Goal: Navigation & Orientation: Find specific page/section

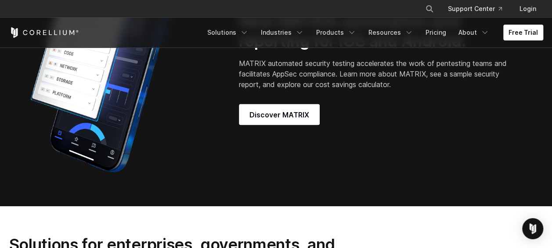
scroll to position [729, 0]
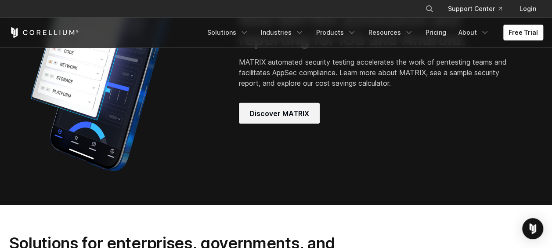
click at [301, 118] on span "Discover MATRIX" at bounding box center [280, 113] width 60 height 11
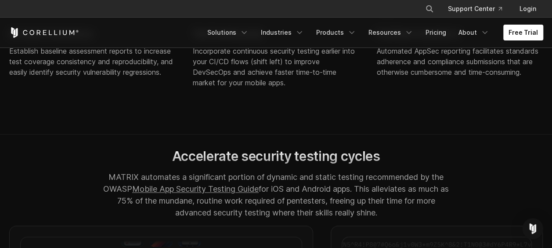
scroll to position [625, 0]
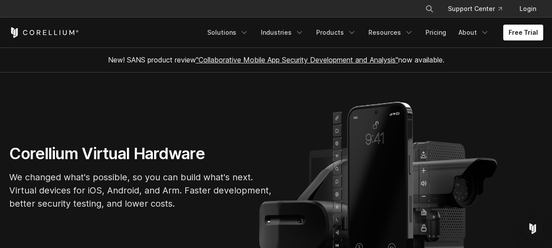
scroll to position [729, 0]
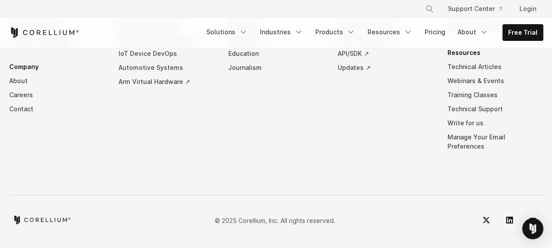
scroll to position [4324, 0]
